Goal: Navigation & Orientation: Find specific page/section

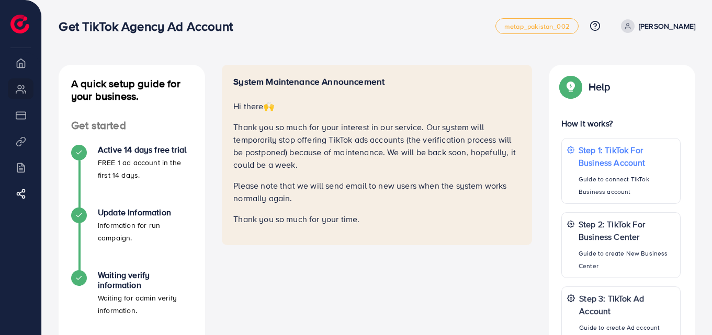
click at [383, 149] on p "Thank you so much for your interest in our service. Our system will temporarily…" at bounding box center [376, 146] width 287 height 50
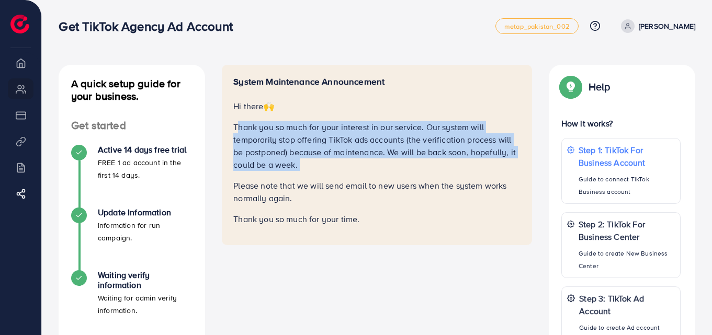
click at [383, 149] on p "Thank you so much for your interest in our service. Our system will temporarily…" at bounding box center [376, 146] width 287 height 50
click at [457, 169] on p "Thank you so much for your interest in our service. Our system will temporarily…" at bounding box center [376, 146] width 287 height 50
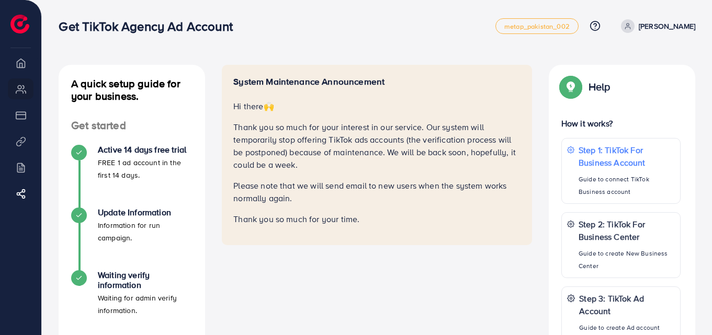
click at [332, 187] on p "Please note that we will send email to new users when the system works normally…" at bounding box center [376, 192] width 287 height 25
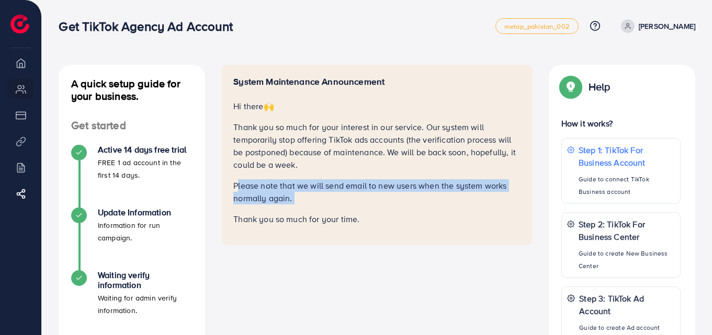
click at [332, 187] on p "Please note that we will send email to new users when the system works normally…" at bounding box center [376, 192] width 287 height 25
click at [332, 204] on p "Please note that we will send email to new users when the system works normally…" at bounding box center [376, 192] width 287 height 25
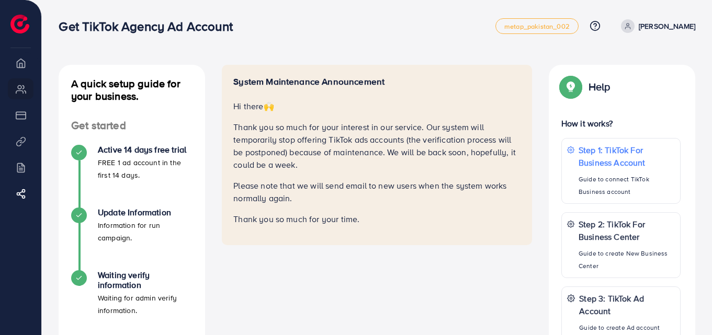
click at [328, 184] on p "Please note that we will send email to new users when the system works normally…" at bounding box center [376, 192] width 287 height 25
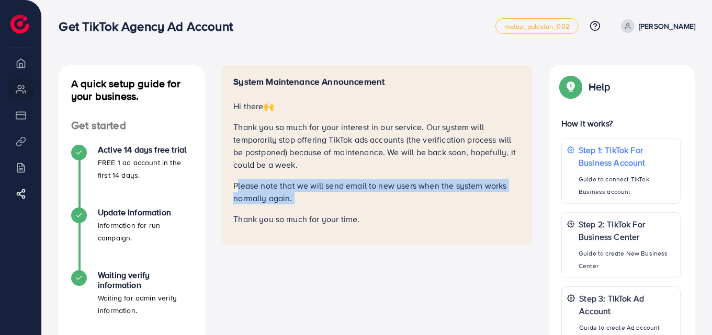
click at [328, 184] on p "Please note that we will send email to new users when the system works normally…" at bounding box center [376, 192] width 287 height 25
click at [334, 194] on p "Please note that we will send email to new users when the system works normally…" at bounding box center [376, 192] width 287 height 25
